Goal: Task Accomplishment & Management: Manage account settings

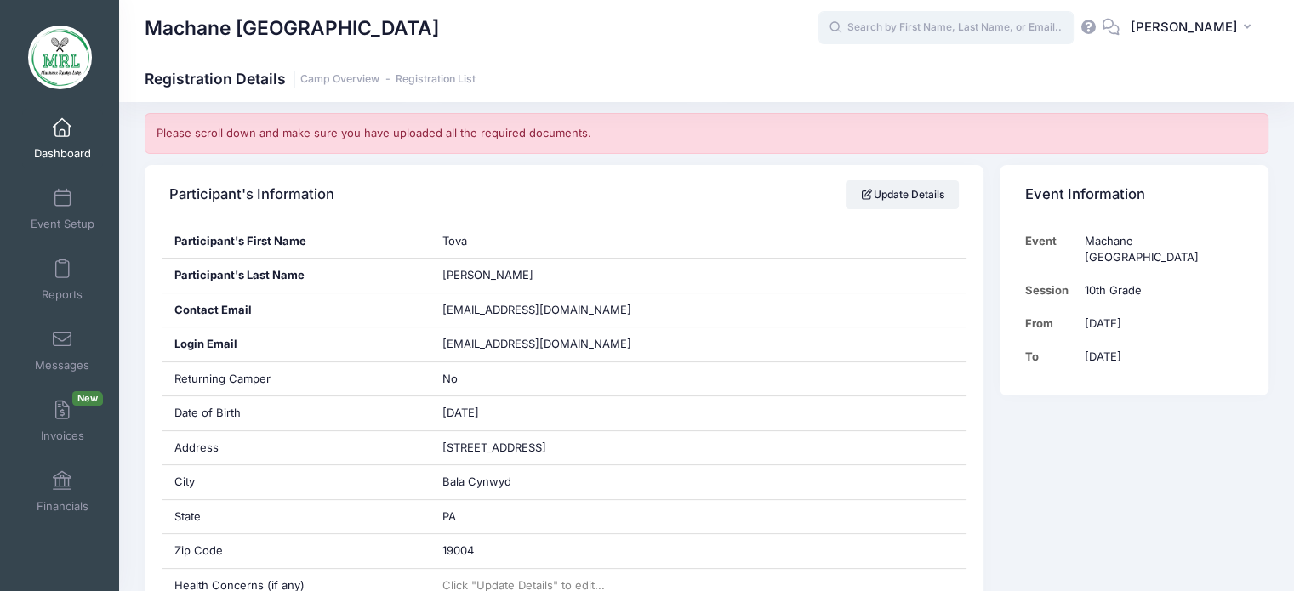
click at [894, 37] on input "text" at bounding box center [946, 28] width 255 height 34
type input "b"
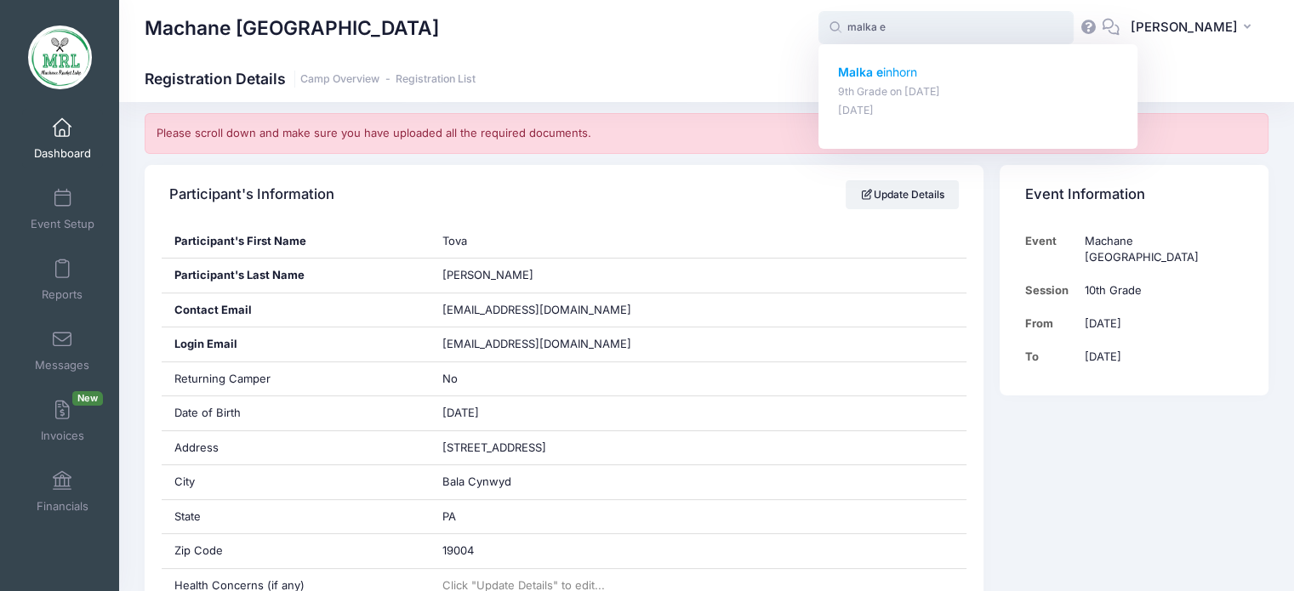
click at [883, 67] on strong "Malka e" at bounding box center [860, 72] width 45 height 14
type input "Malka einhorn (9th Grade, Aug-14, 2025)"
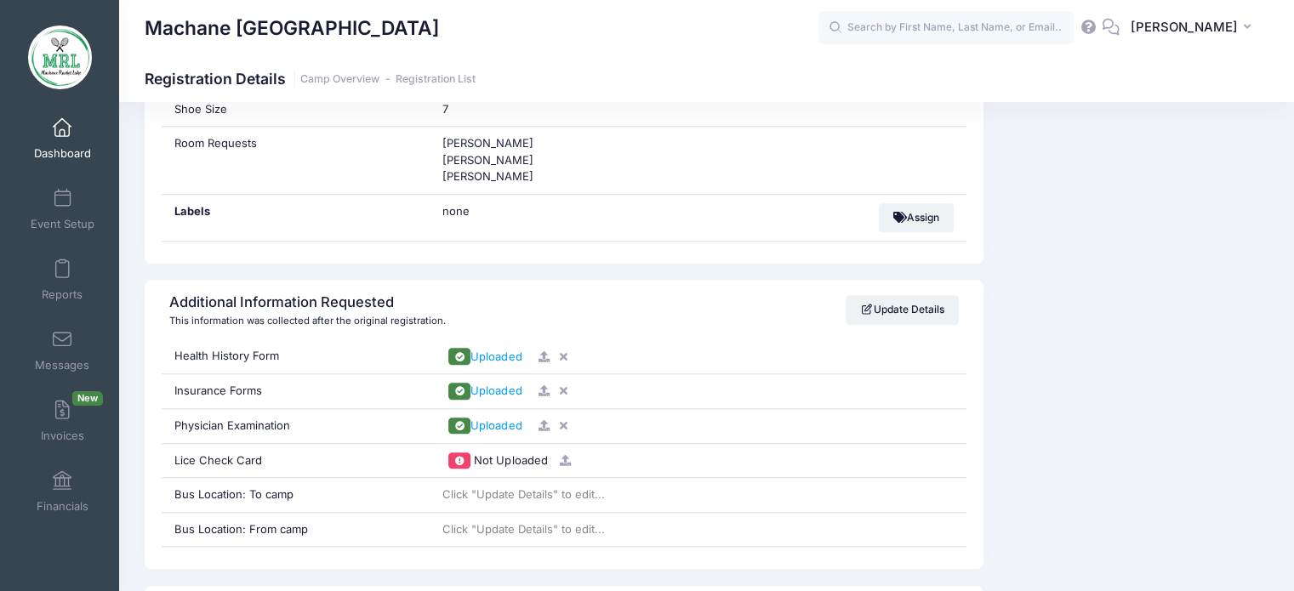
scroll to position [1578, 0]
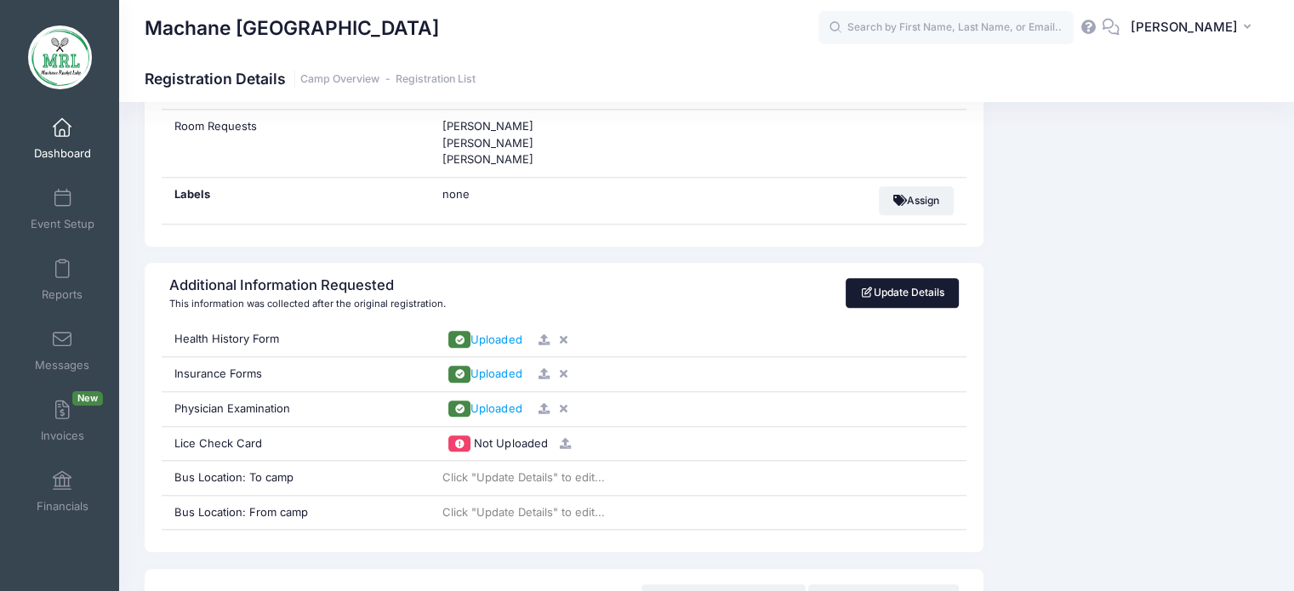
click at [922, 298] on link "Update Details" at bounding box center [902, 292] width 113 height 29
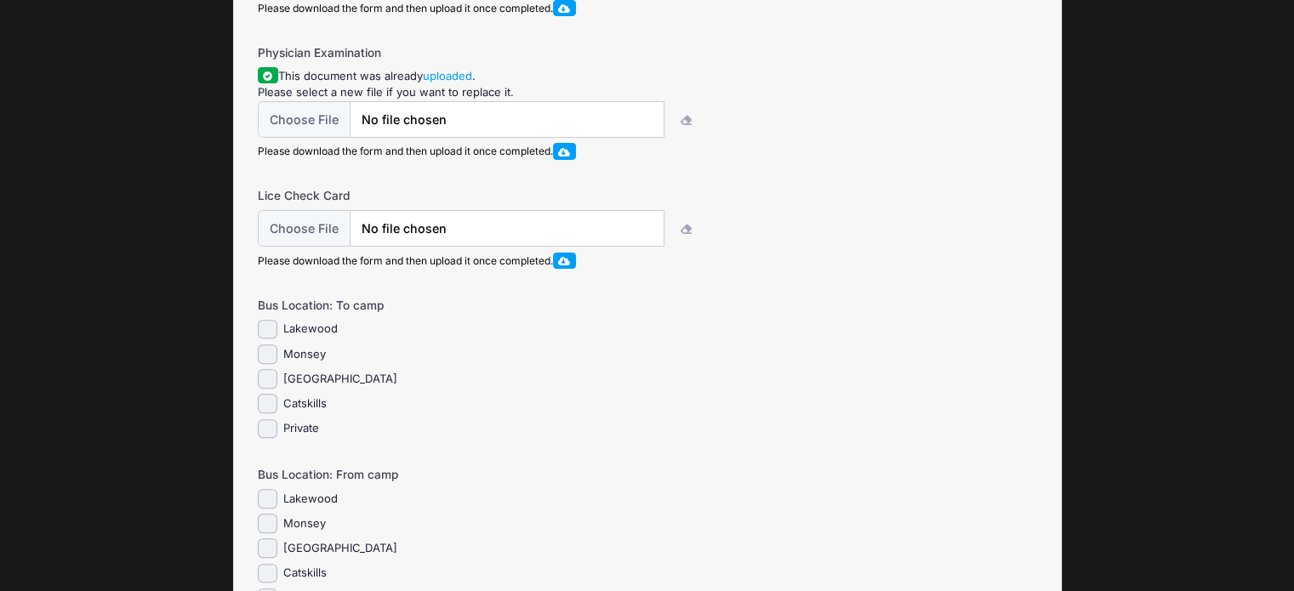
scroll to position [493, 0]
click at [267, 361] on input "Monsey" at bounding box center [268, 353] width 20 height 20
checkbox input "true"
click at [269, 532] on input "Monsey" at bounding box center [268, 522] width 20 height 20
checkbox input "true"
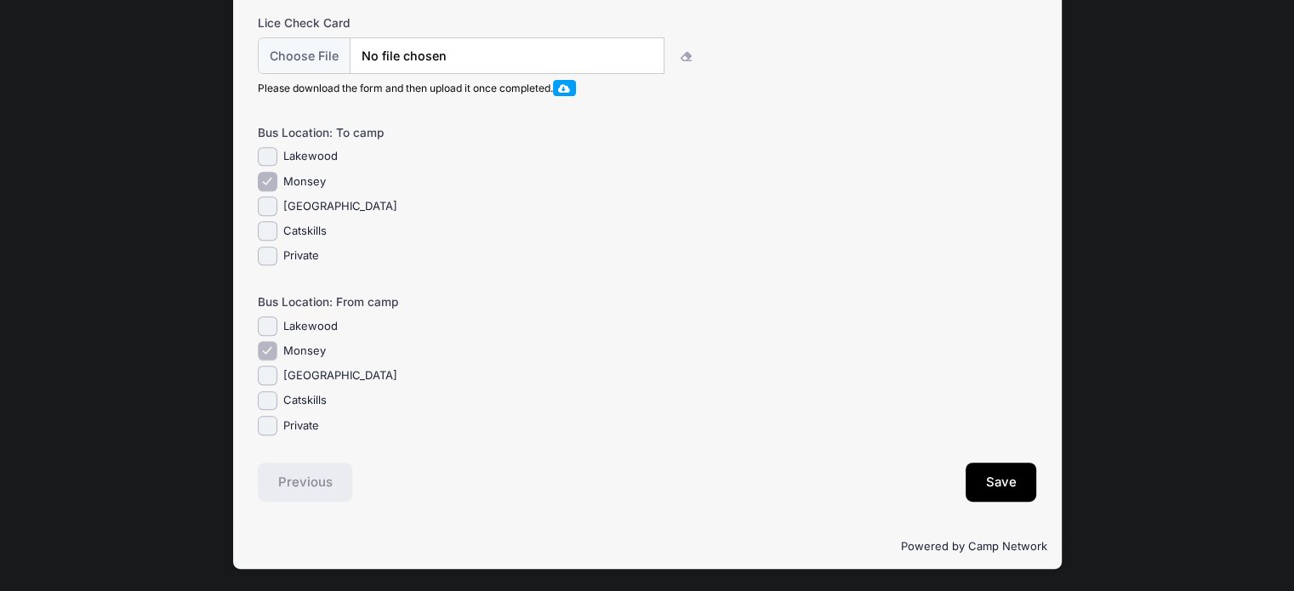
scroll to position [667, 0]
click at [1009, 498] on button "Save" at bounding box center [1001, 482] width 71 height 39
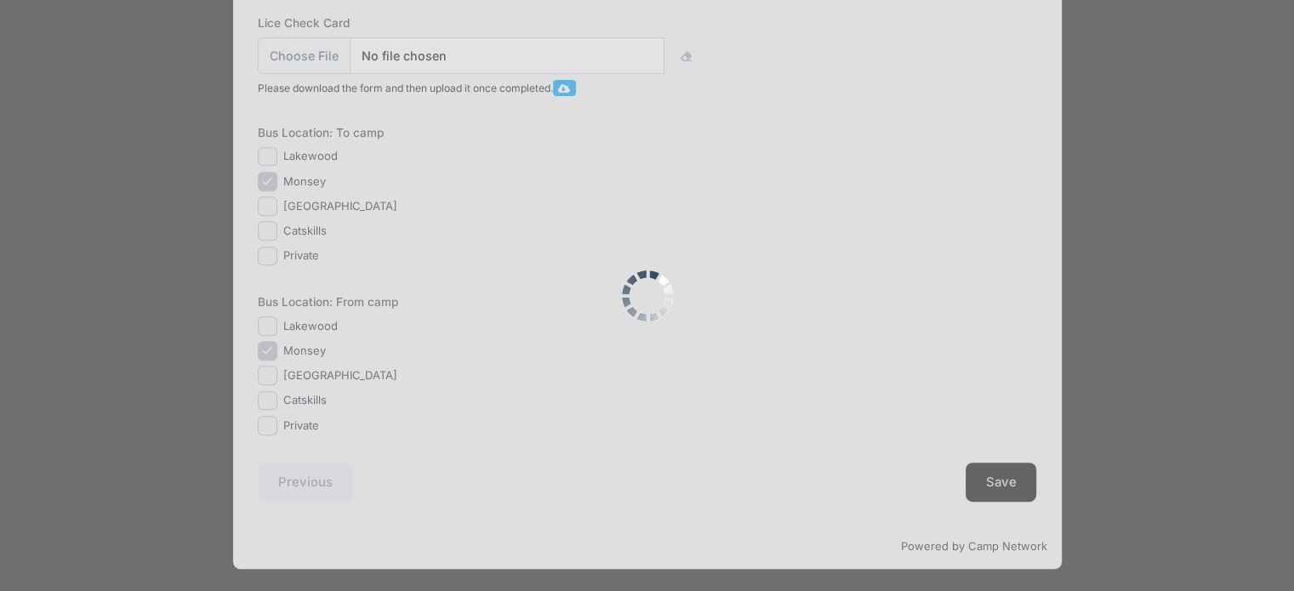
scroll to position [0, 0]
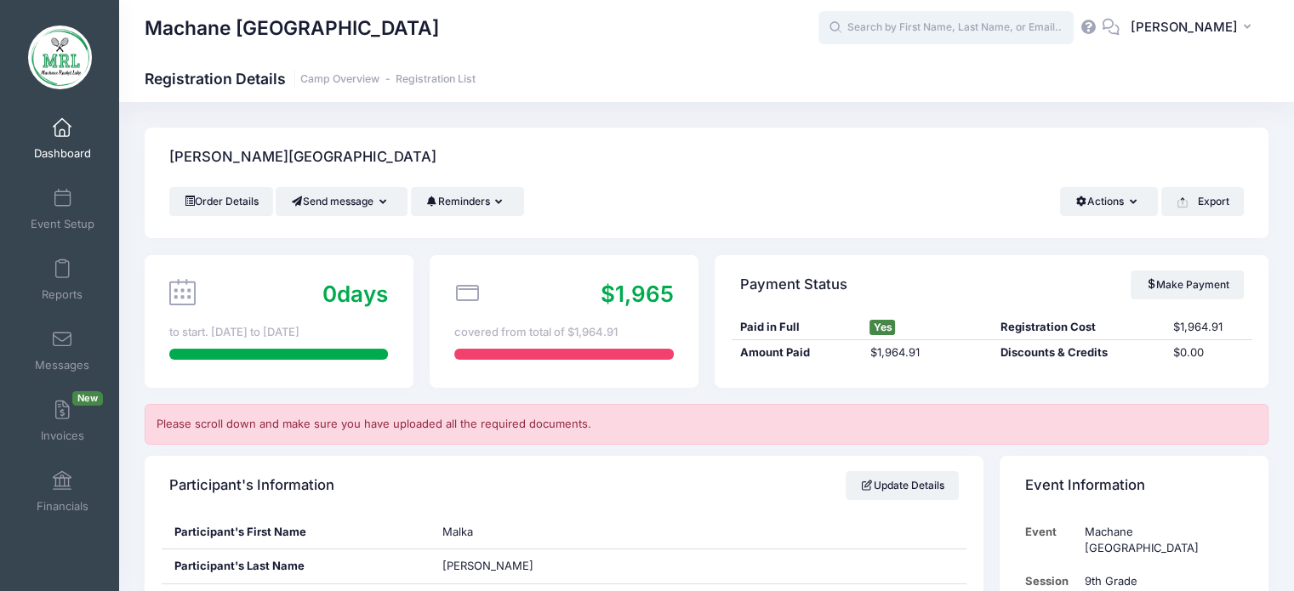
click at [883, 33] on input "text" at bounding box center [946, 28] width 255 height 34
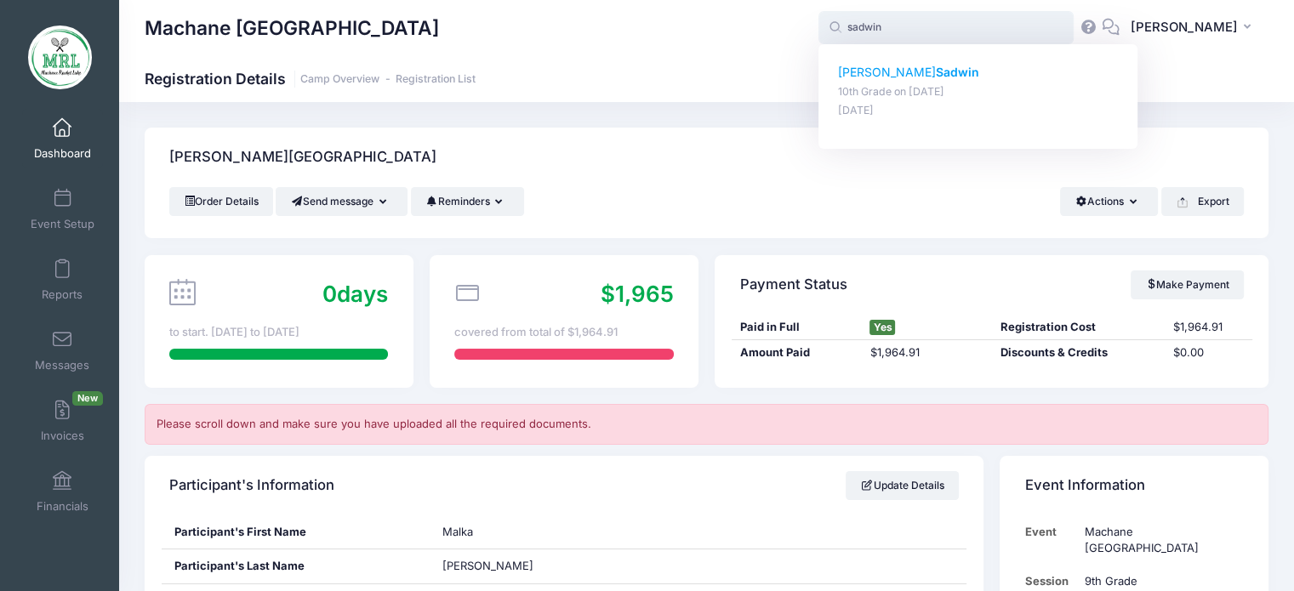
click at [936, 74] on strong "Sadwin" at bounding box center [957, 72] width 43 height 14
type input "Chaya Sadwin (10th Grade, Aug-14, 2025)"
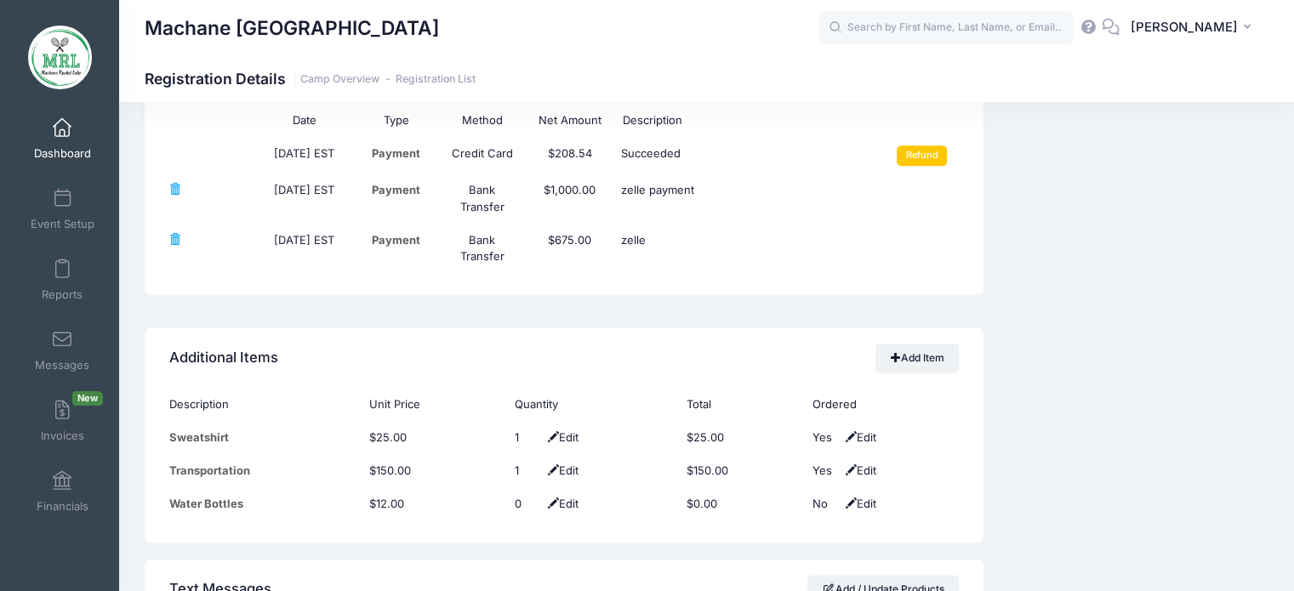
scroll to position [2074, 0]
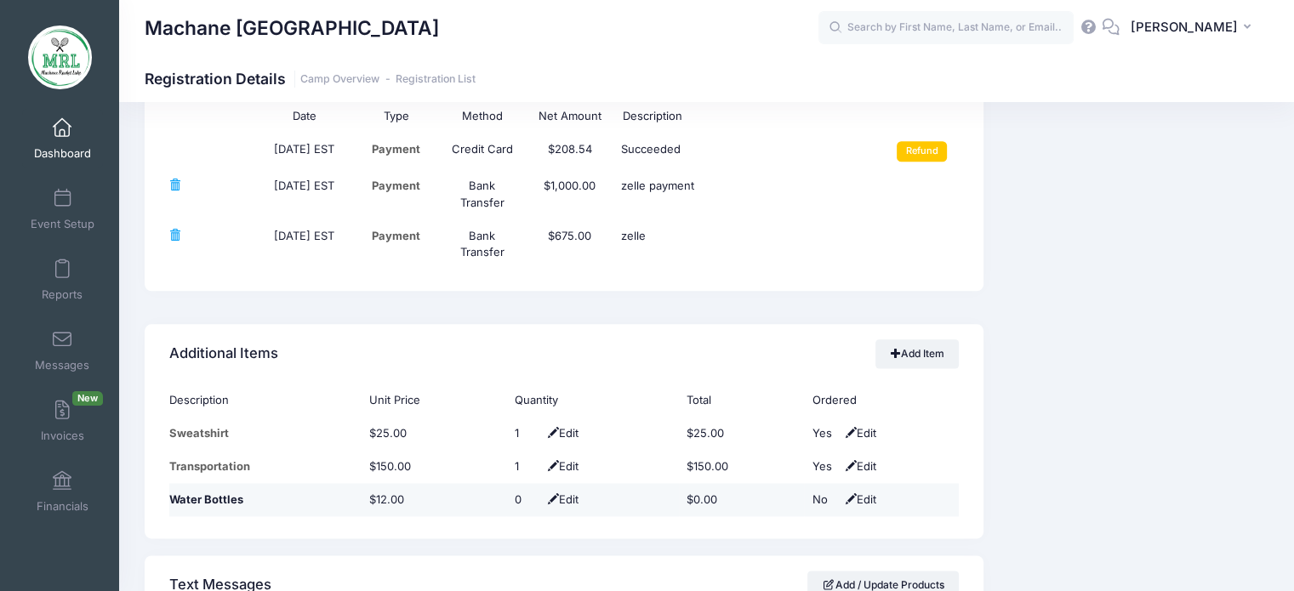
click at [570, 497] on span "Edit" at bounding box center [561, 500] width 35 height 14
type input "1"
click at [540, 495] on span at bounding box center [547, 500] width 14 height 11
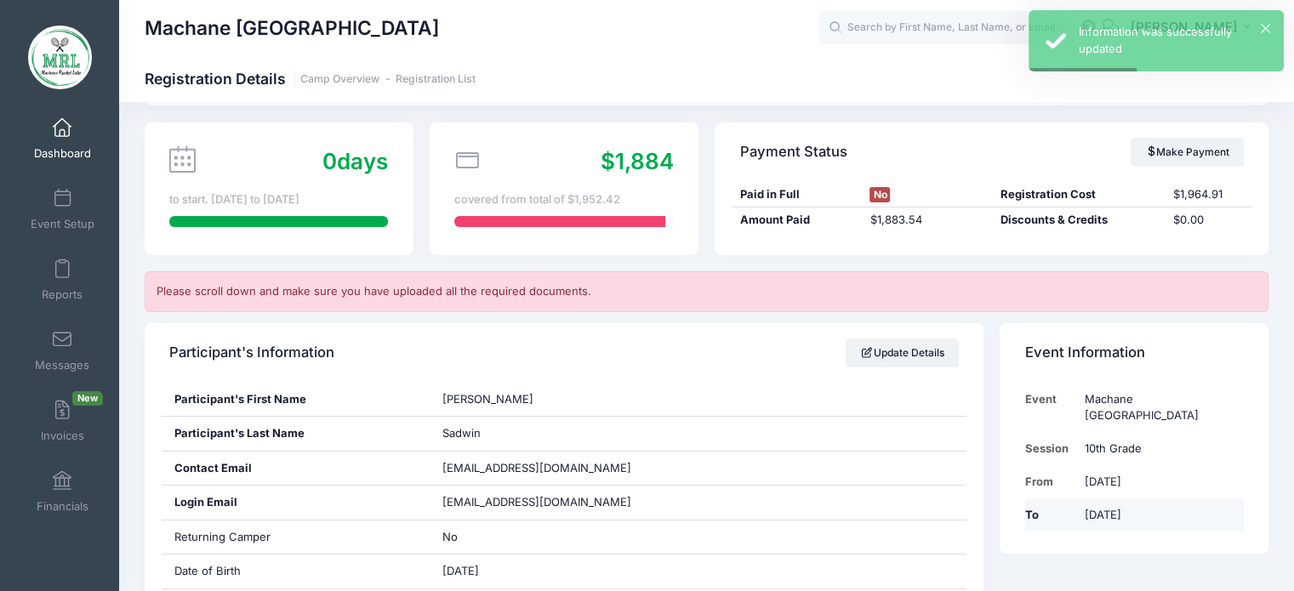
scroll to position [0, 0]
